Goal: Task Accomplishment & Management: Manage account settings

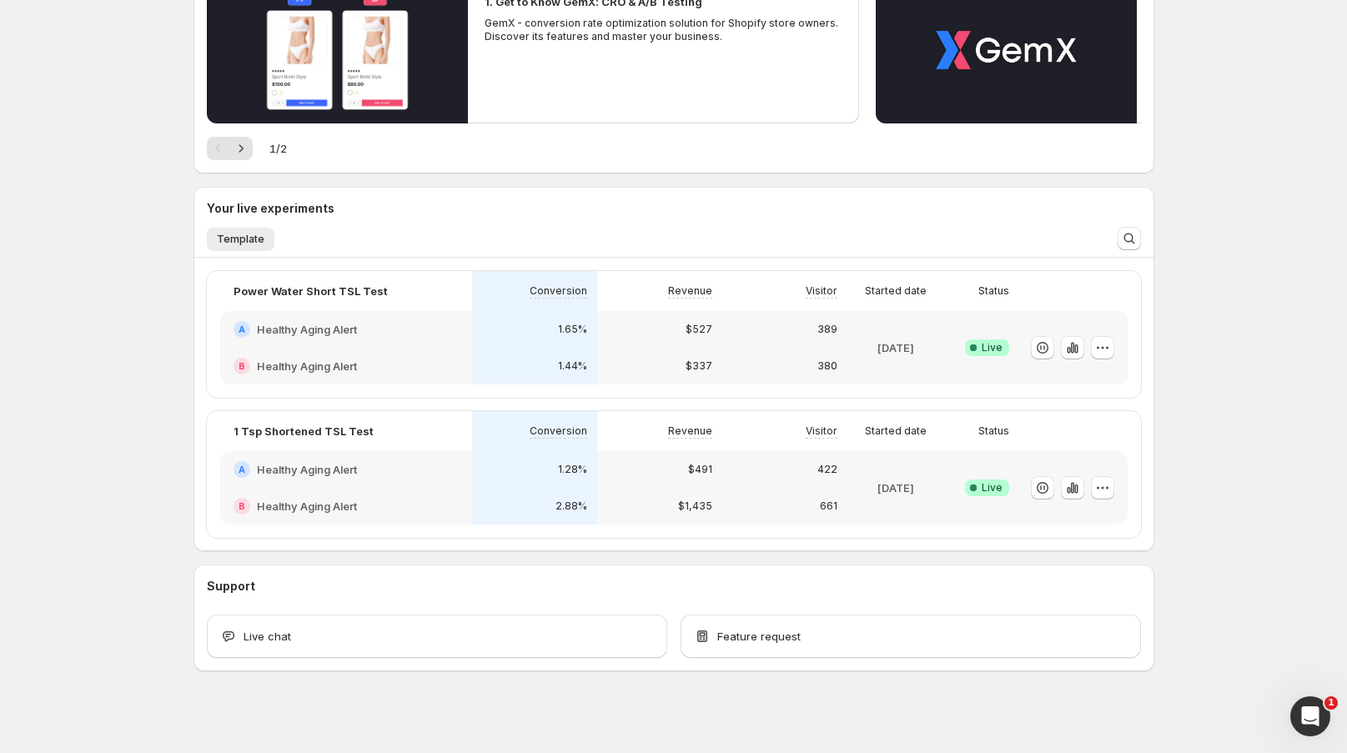
scroll to position [228, 0]
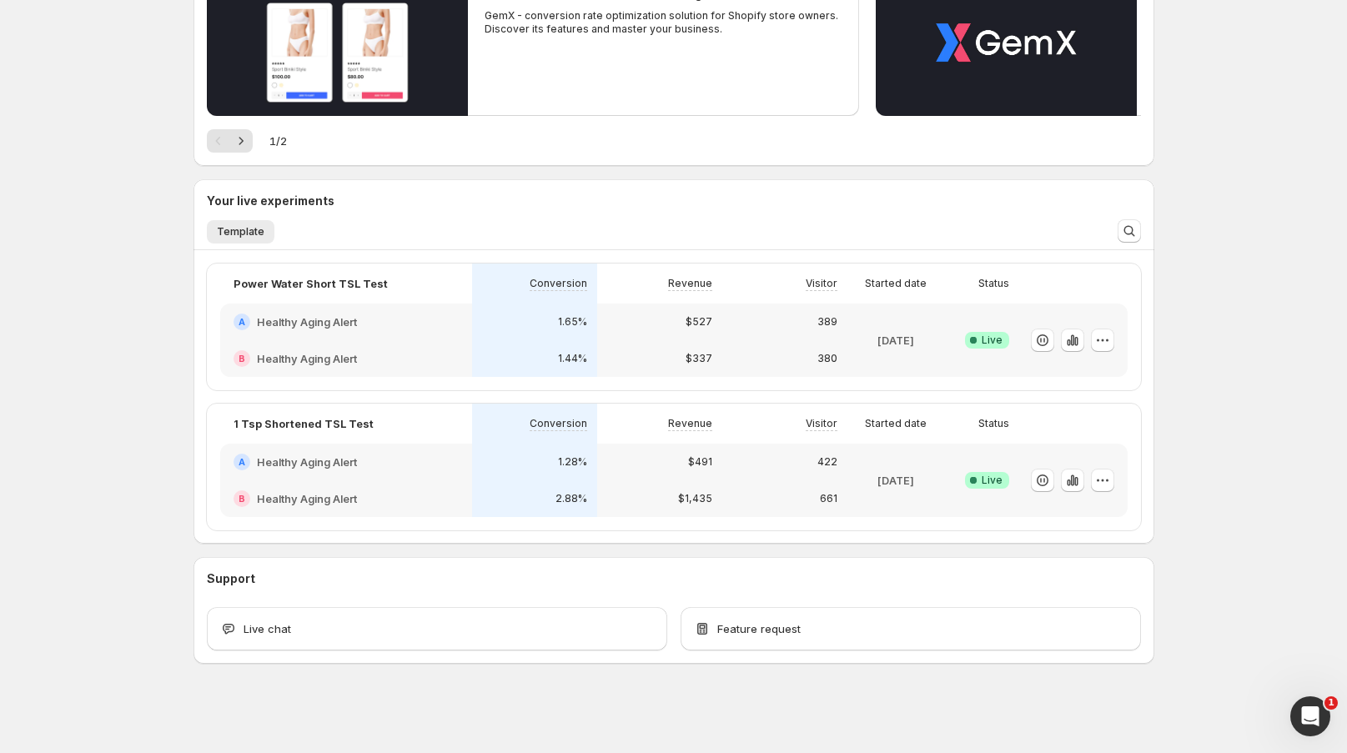
click at [503, 460] on div "1.28%" at bounding box center [534, 462] width 105 height 17
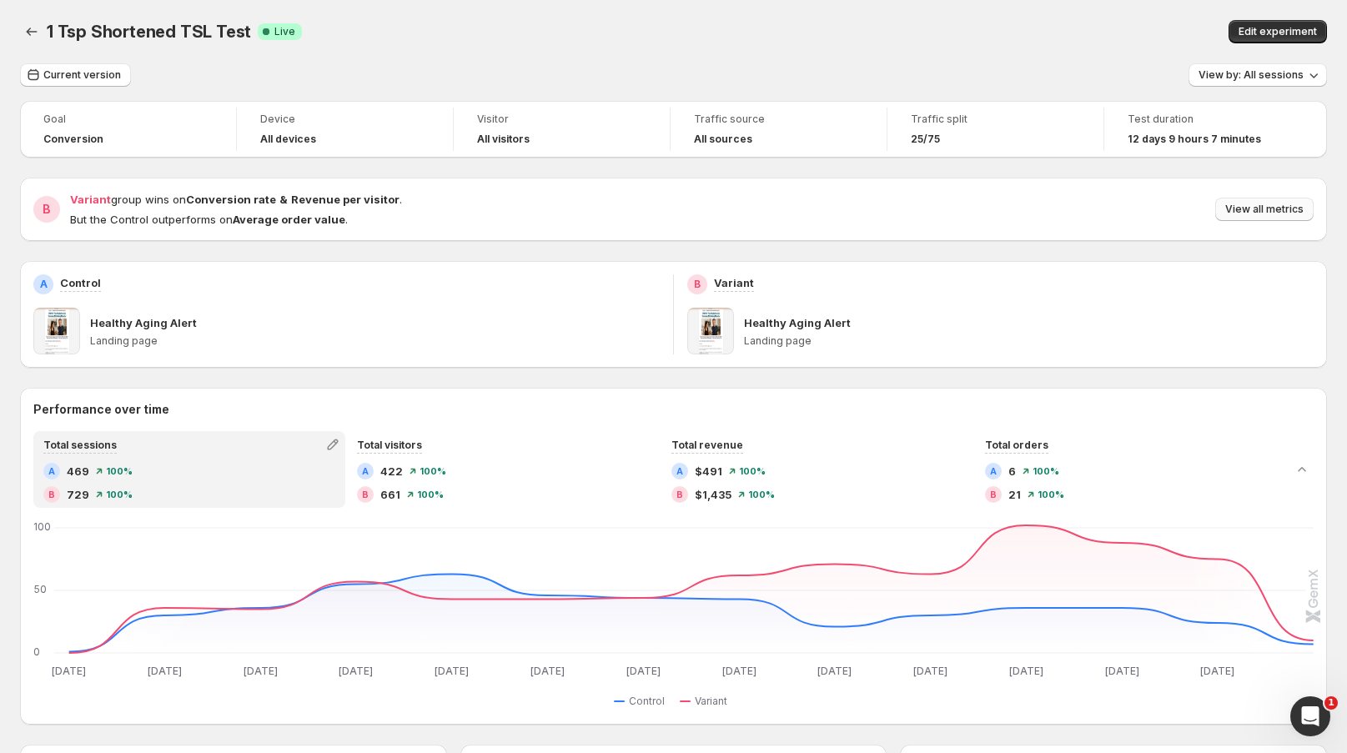
click at [1261, 204] on span "View all metrics" at bounding box center [1264, 209] width 78 height 13
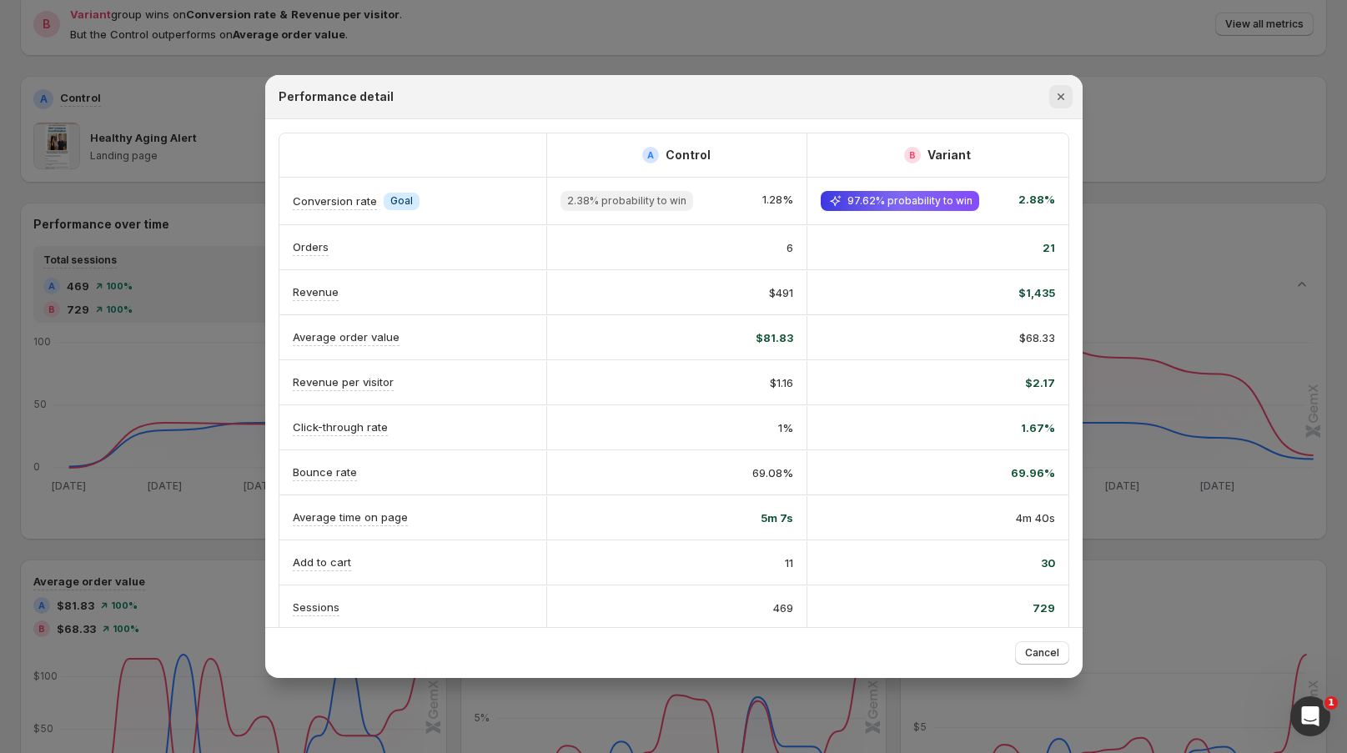
click at [1066, 103] on icon "Close" at bounding box center [1061, 96] width 17 height 17
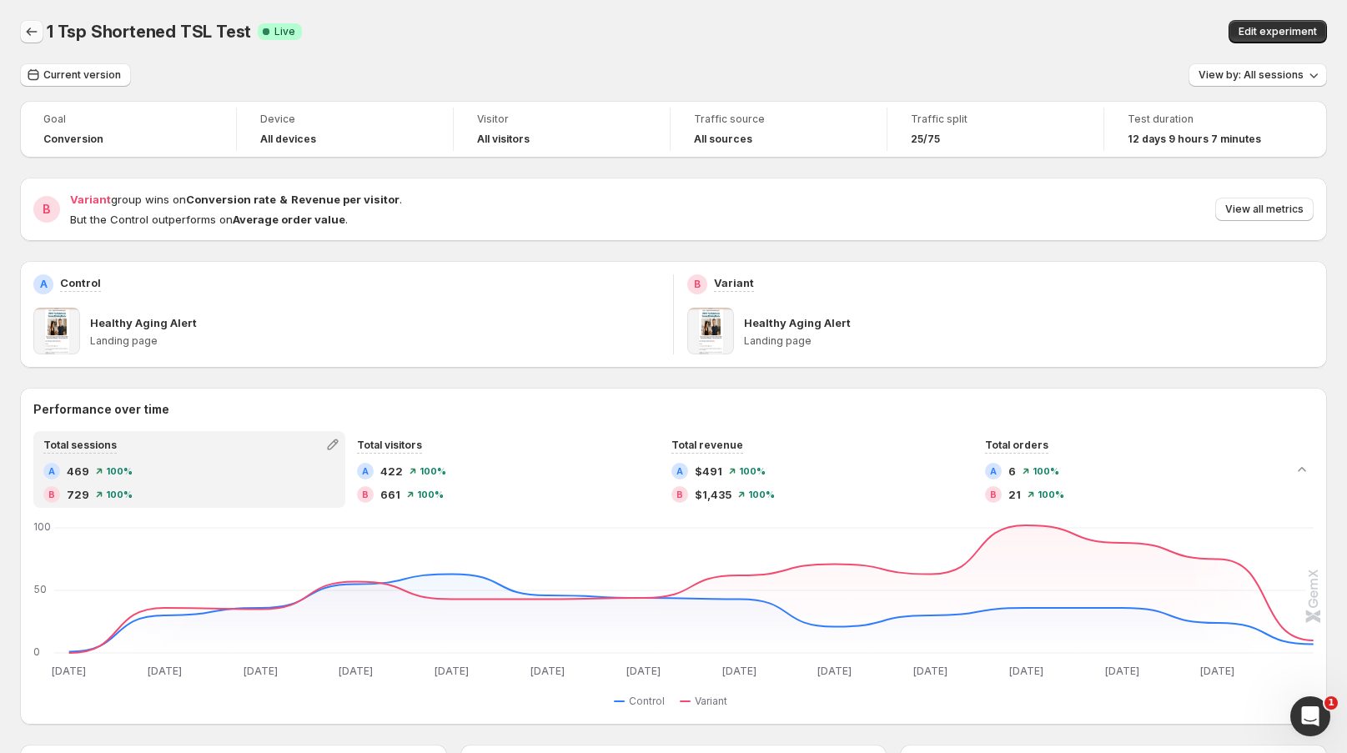
click at [31, 30] on icon "Back" at bounding box center [31, 31] width 17 height 17
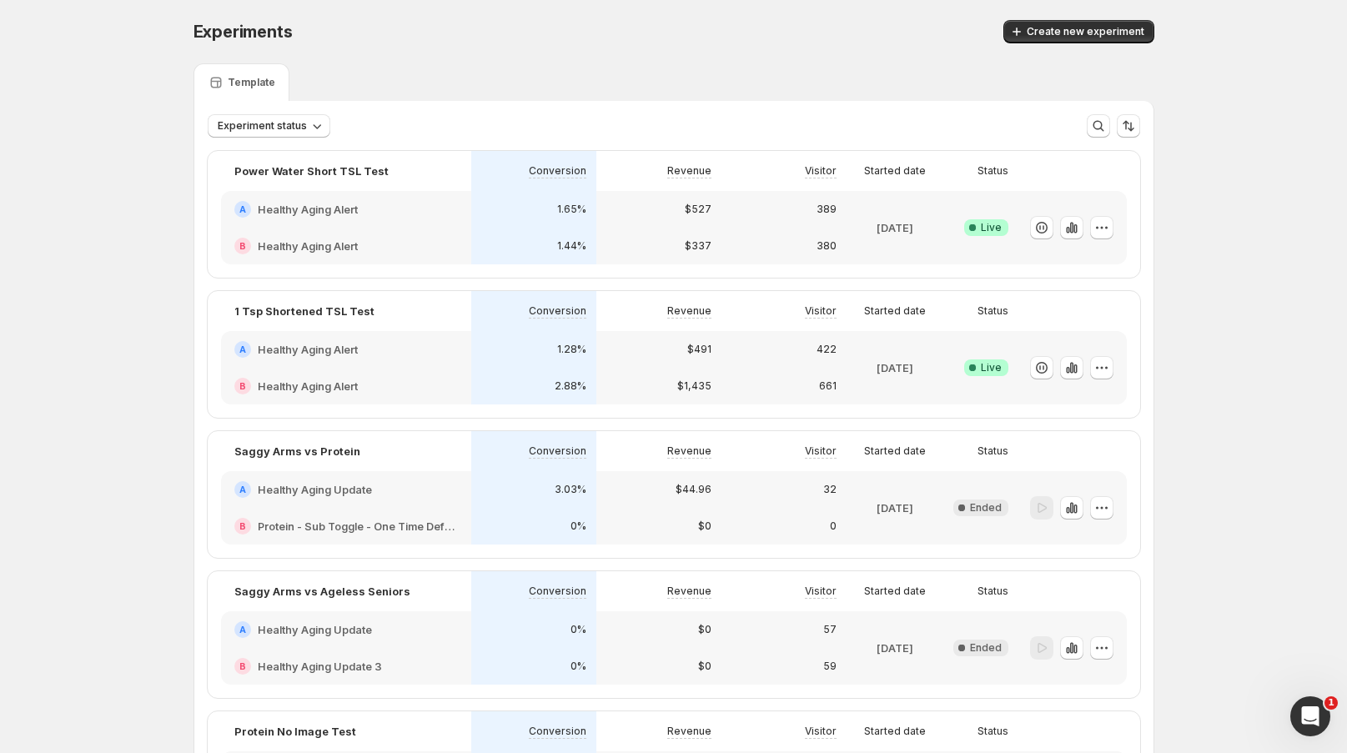
click at [462, 229] on div "B Healthy Aging Alert" at bounding box center [346, 246] width 250 height 37
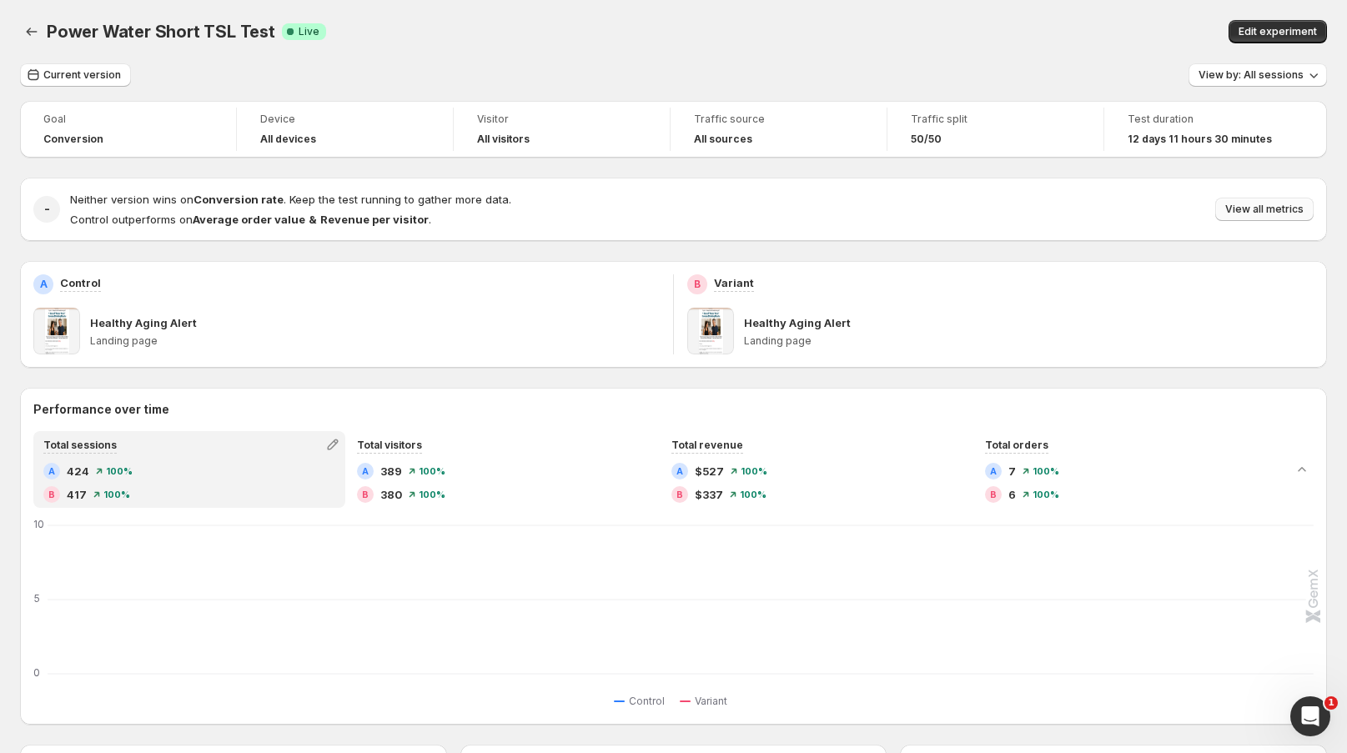
click at [1286, 205] on span "View all metrics" at bounding box center [1264, 209] width 78 height 13
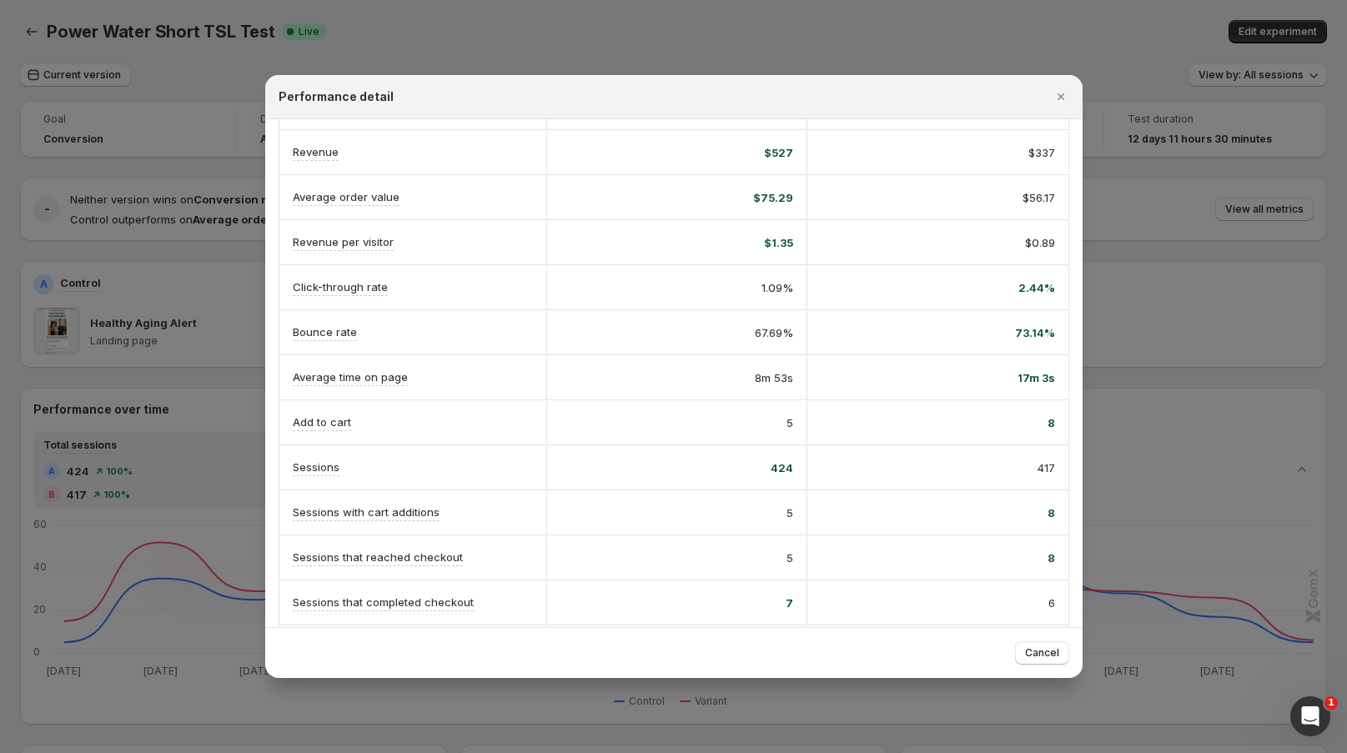
scroll to position [185, 0]
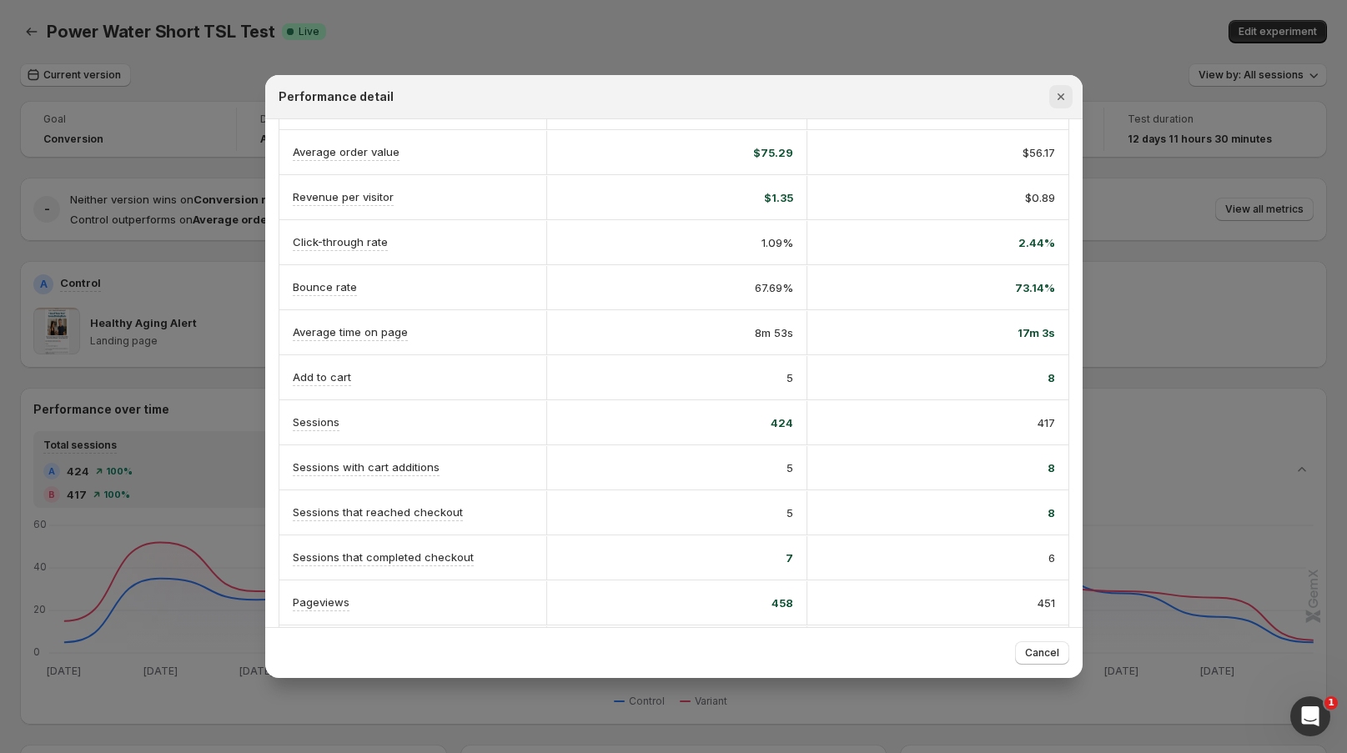
click at [1059, 97] on icon "Close" at bounding box center [1061, 96] width 17 height 17
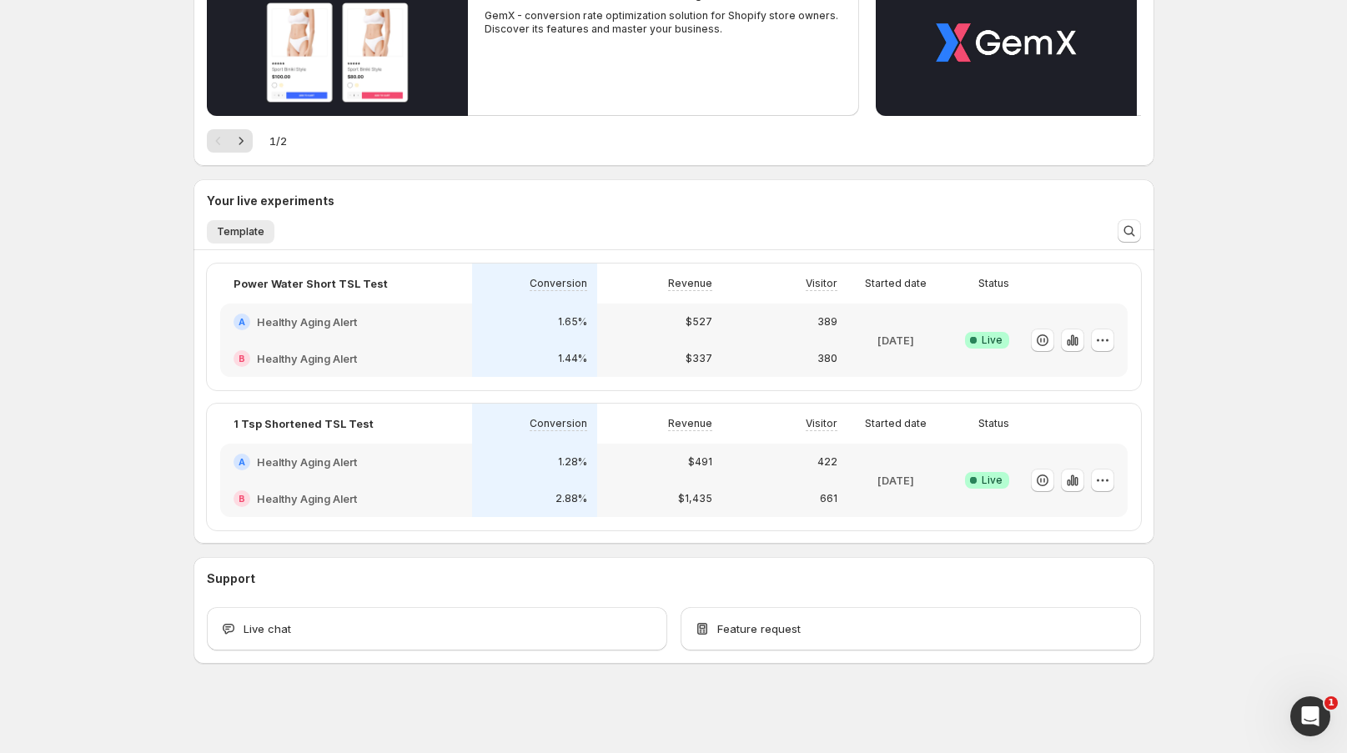
click at [472, 359] on div "B Healthy Aging Alert" at bounding box center [346, 358] width 252 height 37
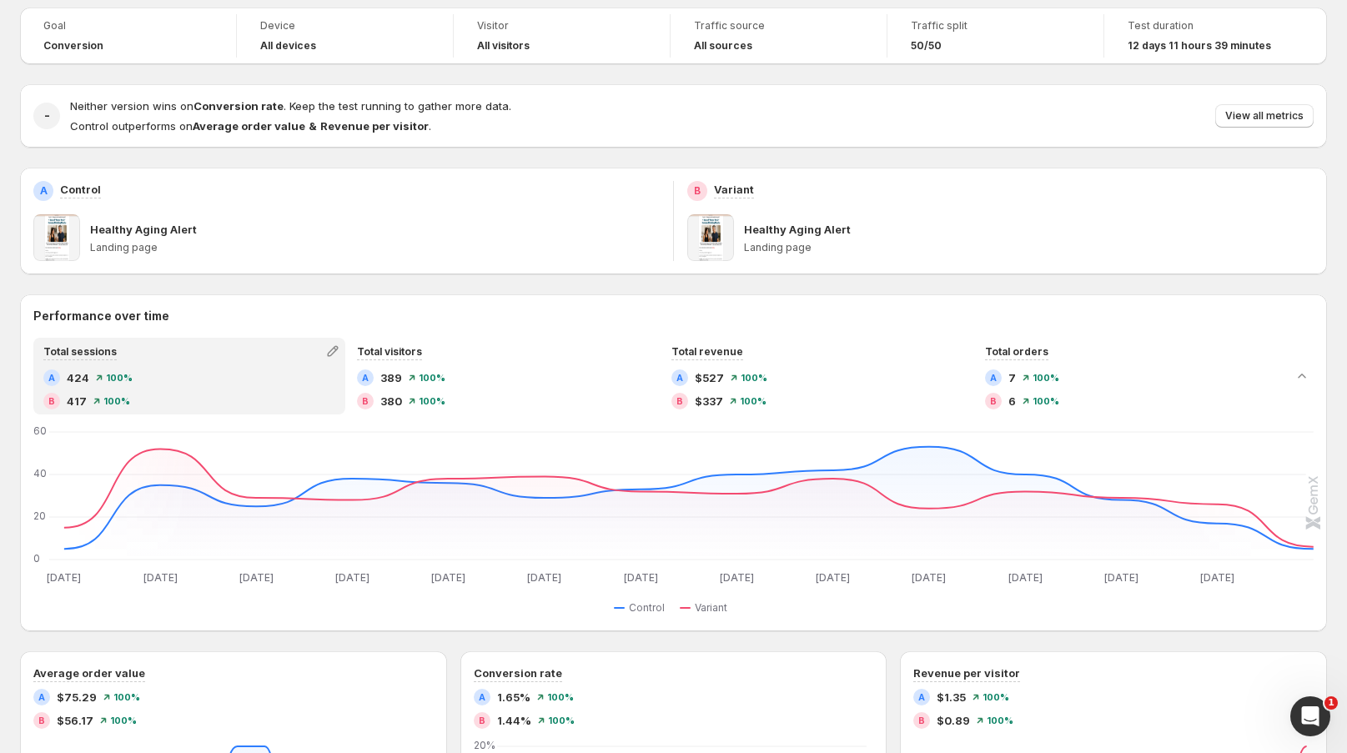
scroll to position [93, 0]
click at [1296, 124] on button "View all metrics" at bounding box center [1264, 116] width 98 height 23
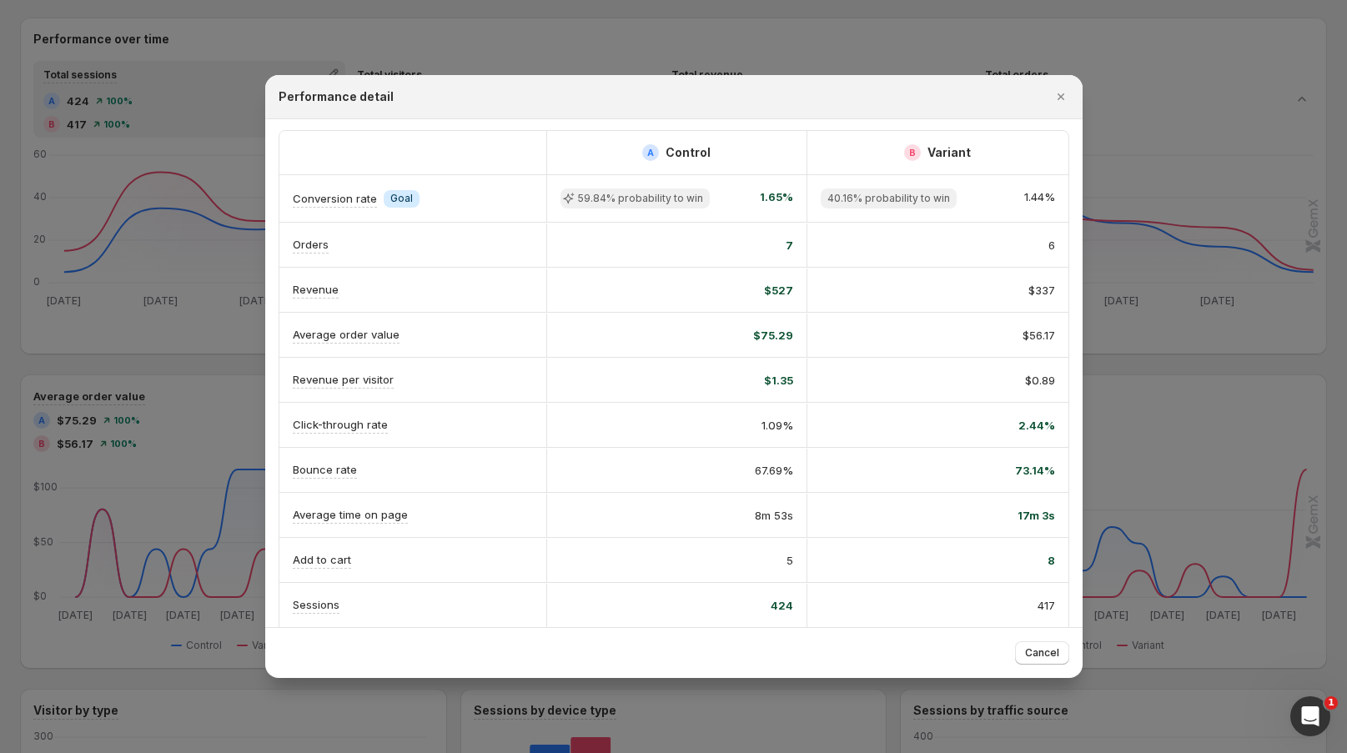
scroll to position [0, 0]
click at [1065, 93] on icon "Close" at bounding box center [1061, 96] width 17 height 17
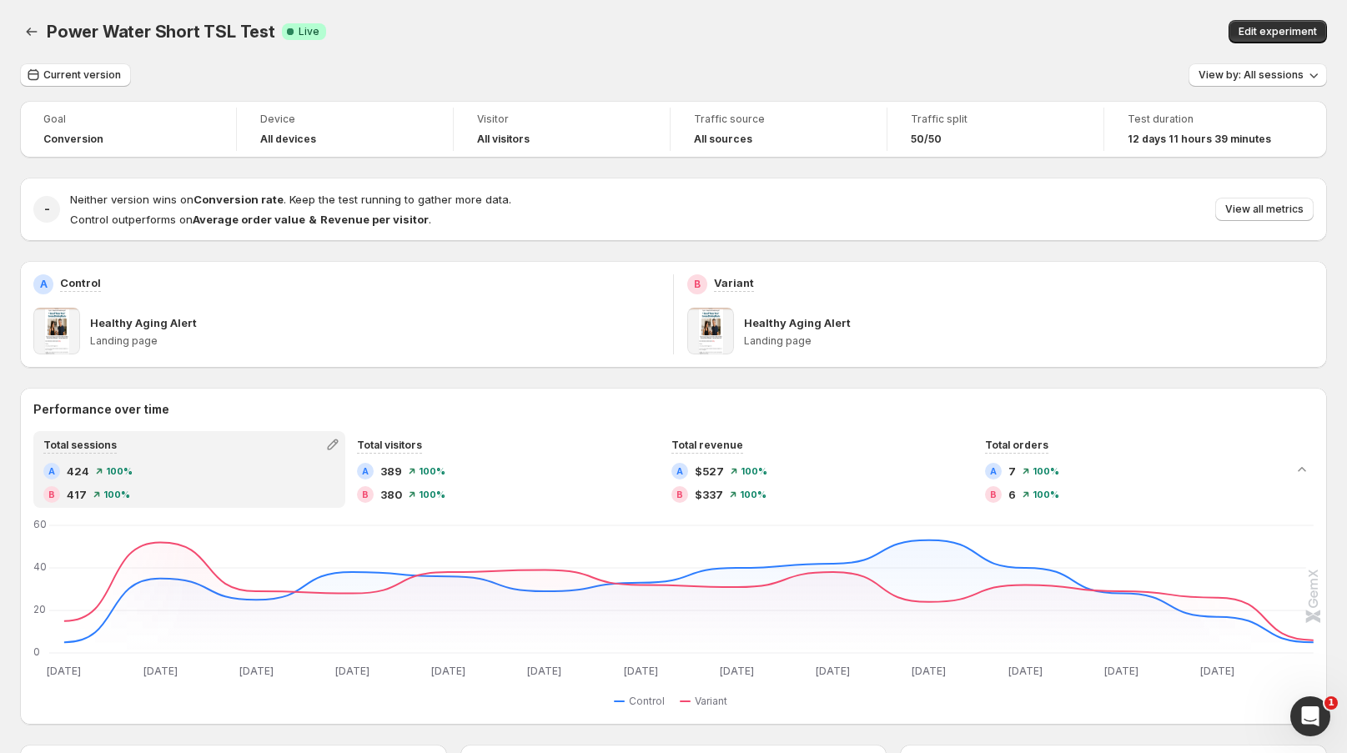
click at [948, 147] on div "50/50" at bounding box center [995, 139] width 169 height 17
click at [1299, 33] on span "Edit experiment" at bounding box center [1278, 31] width 78 height 13
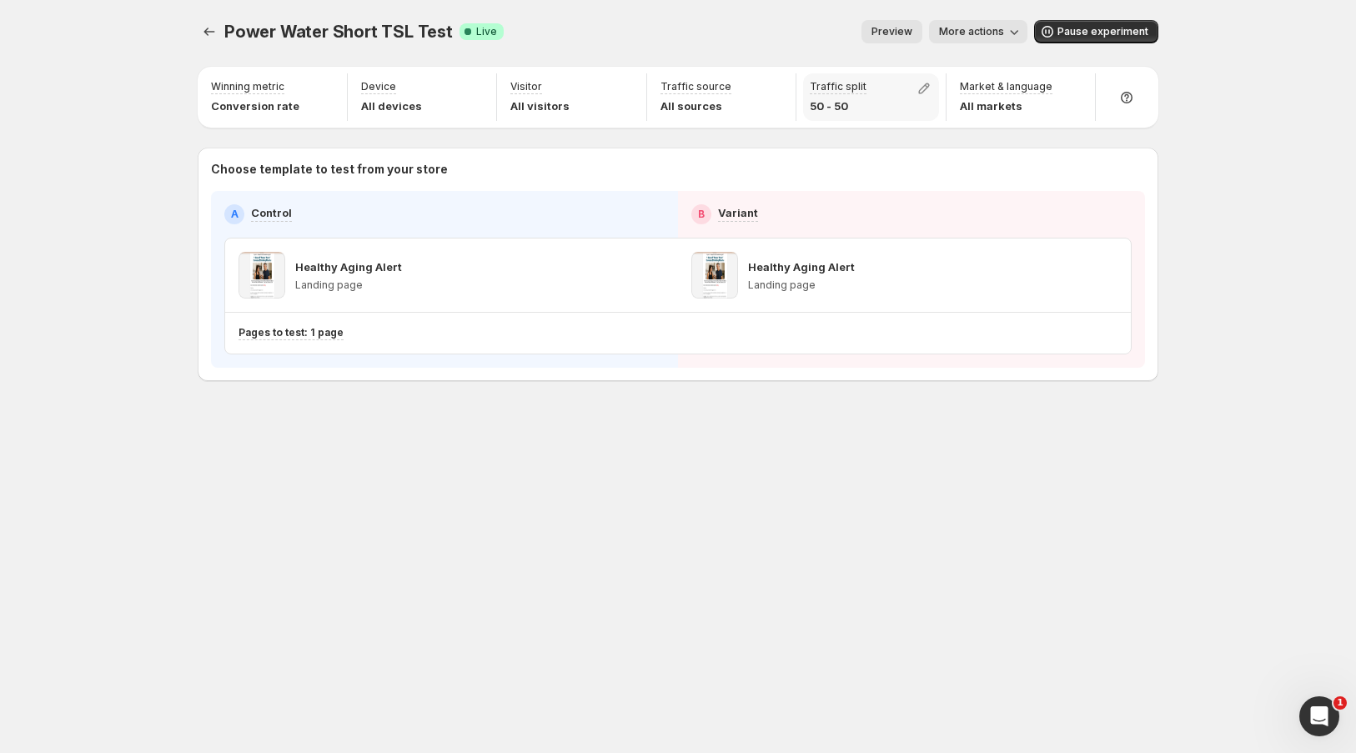
click at [837, 107] on p "50 - 50" at bounding box center [838, 106] width 57 height 17
click at [920, 92] on icon "button" at bounding box center [924, 88] width 17 height 17
drag, startPoint x: 923, startPoint y: 125, endPoint x: 899, endPoint y: 126, distance: 24.2
type input "**"
click at [899, 126] on input "range" at bounding box center [923, 124] width 240 height 23
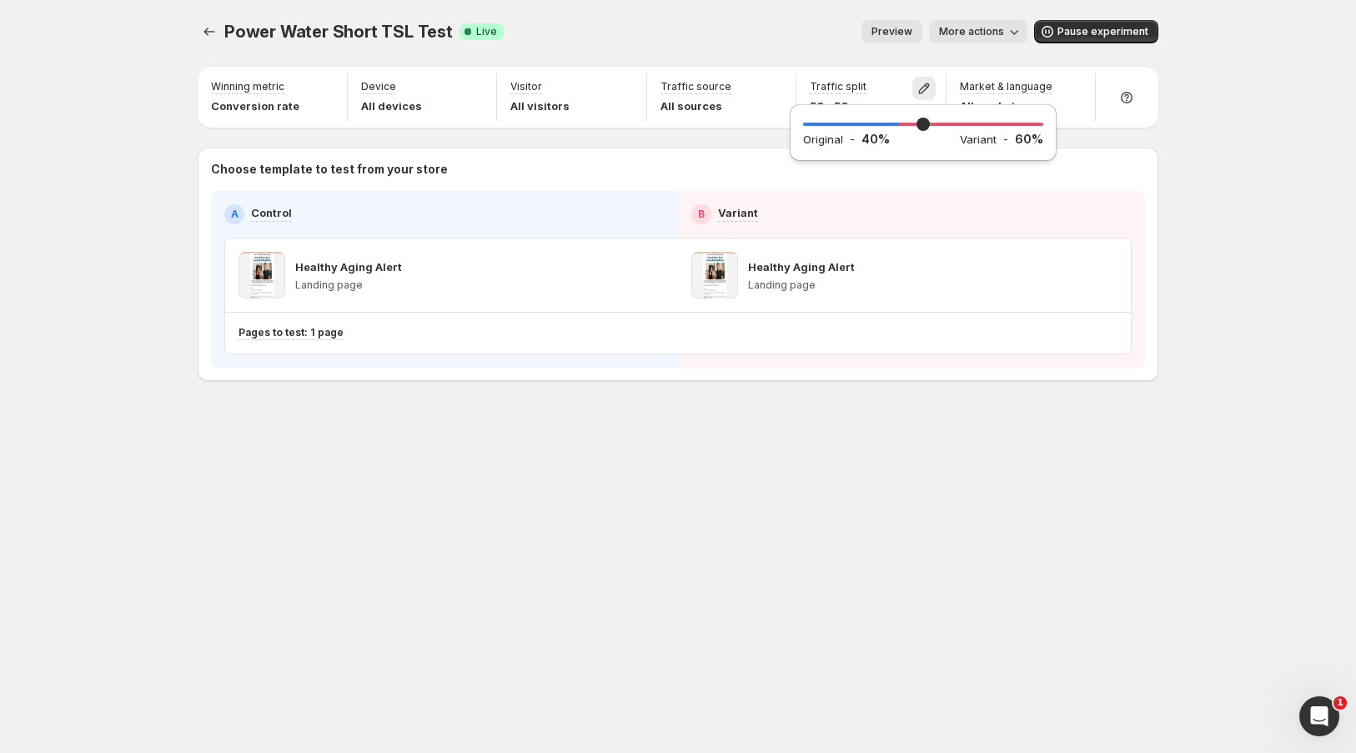
click at [1239, 108] on div "Power Water Short TSL Test. This page is ready Power Water Short TSL Test Succe…" at bounding box center [678, 376] width 1356 height 753
